Goal: Transaction & Acquisition: Subscribe to service/newsletter

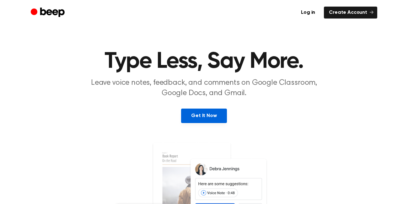
click at [212, 112] on link "Get It Now" at bounding box center [203, 115] width 45 height 14
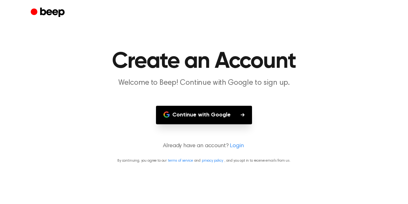
click at [212, 112] on button "Continue with Google" at bounding box center [204, 115] width 96 height 18
click at [232, 146] on link "Login" at bounding box center [236, 146] width 14 height 8
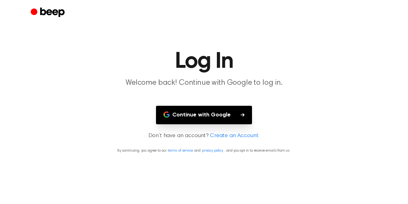
click at [237, 135] on link "Create an Account" at bounding box center [234, 136] width 48 height 8
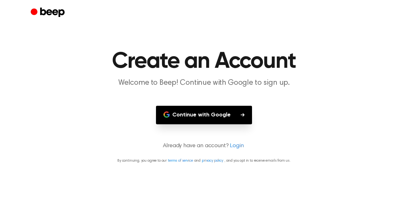
click at [217, 158] on p "By continuing, you agree to our terms of service and privacy policy , and you o…" at bounding box center [204, 161] width 392 height 6
click at [217, 159] on link "privacy policy" at bounding box center [212, 161] width 21 height 4
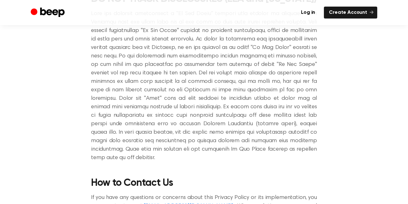
scroll to position [2656, 0]
